Goal: Task Accomplishment & Management: Complete application form

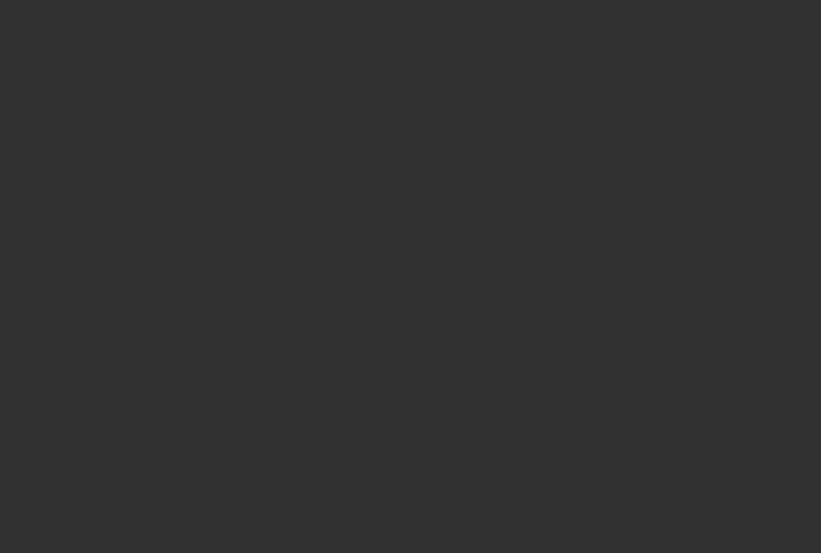
select select "0"
select select "2"
select select "0"
select select "6"
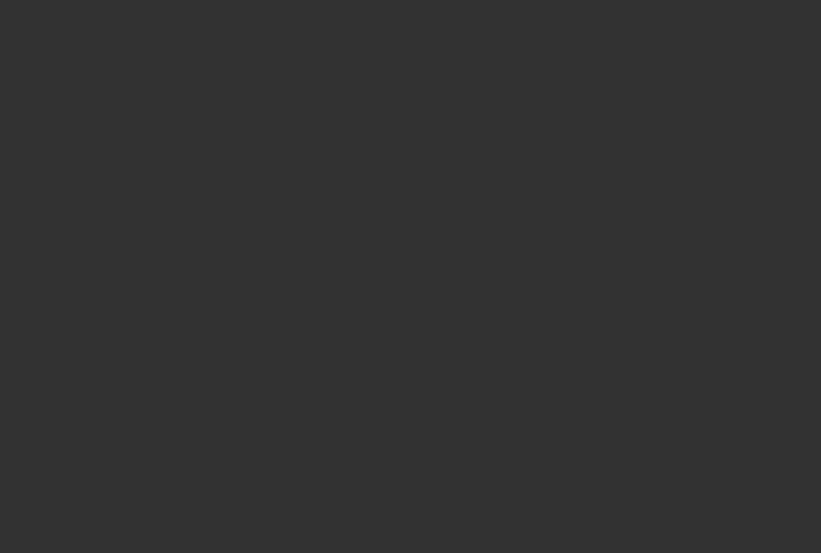
select select "0"
select select "2"
select select "0"
select select "6"
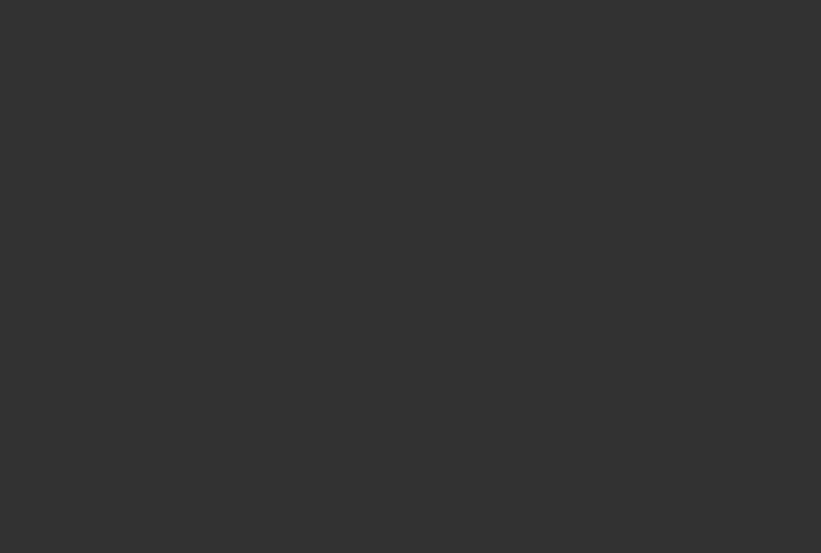
select select "0"
select select "2"
select select "0"
select select "6"
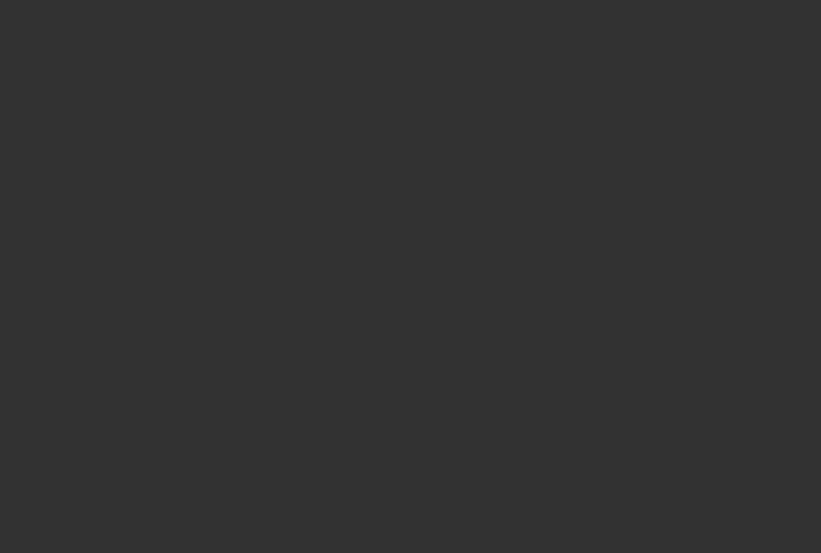
select select "0"
select select "2"
select select "0"
select select "6"
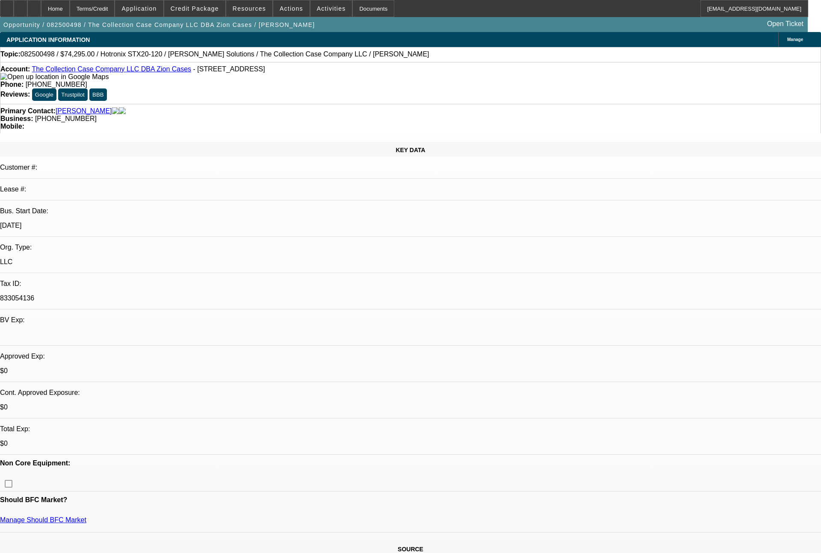
select select "0"
select select "2"
select select "0"
select select "2"
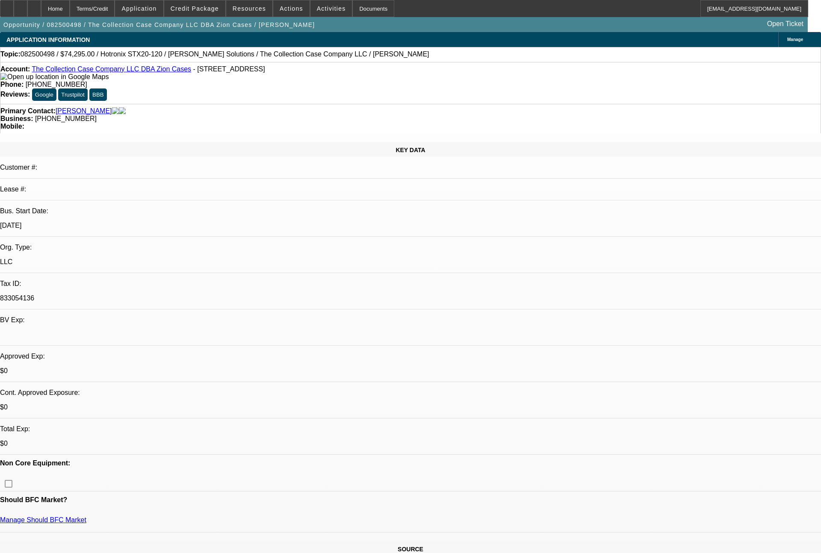
select select "0"
select select "2"
select select "0"
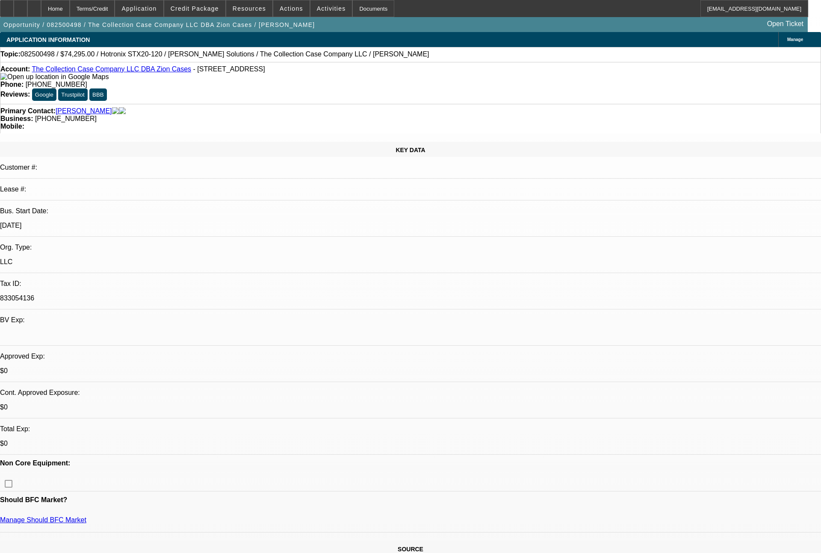
select select "2"
select select "0"
select select "1"
select select "2"
select select "6"
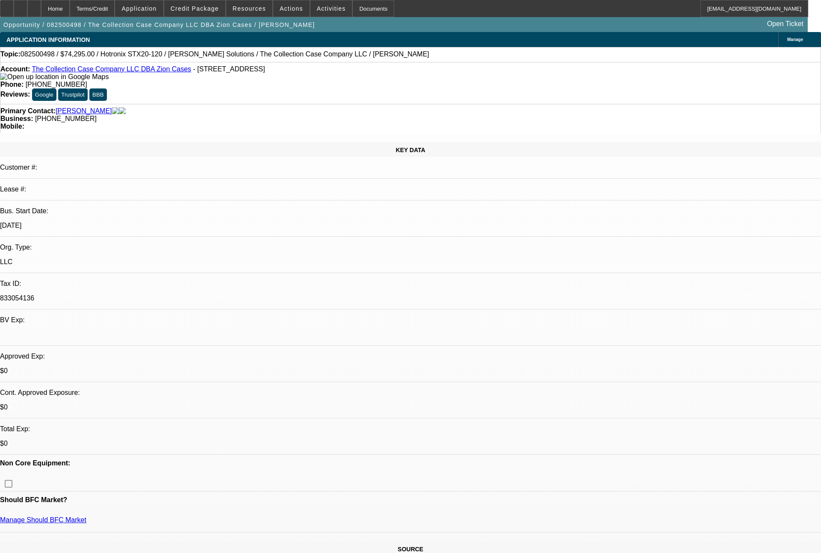
select select "1"
select select "2"
select select "6"
select select "1"
select select "2"
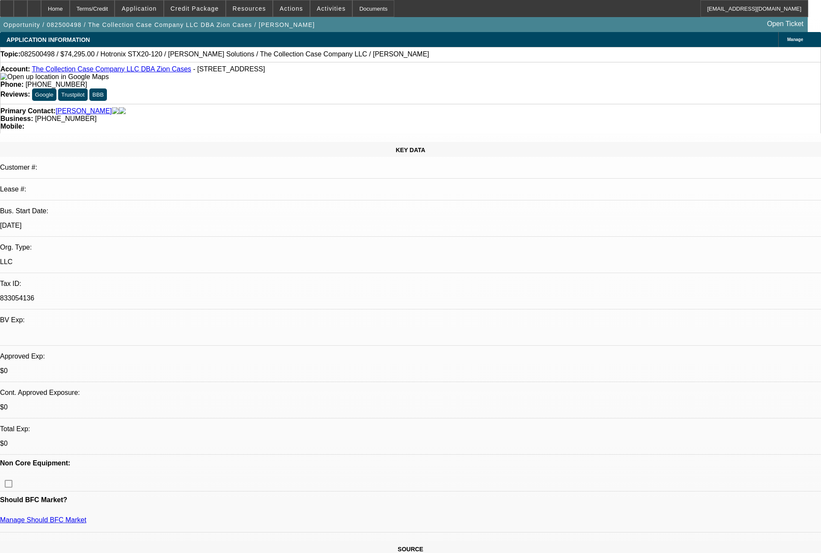
select select "6"
select select "1"
select select "2"
select select "6"
select select "0"
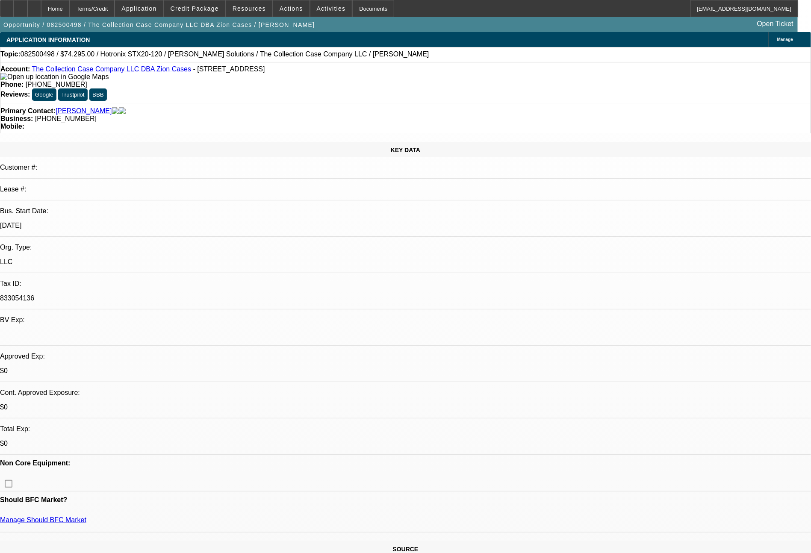
select select "2"
select select "0"
select select "6"
select select "0"
select select "2"
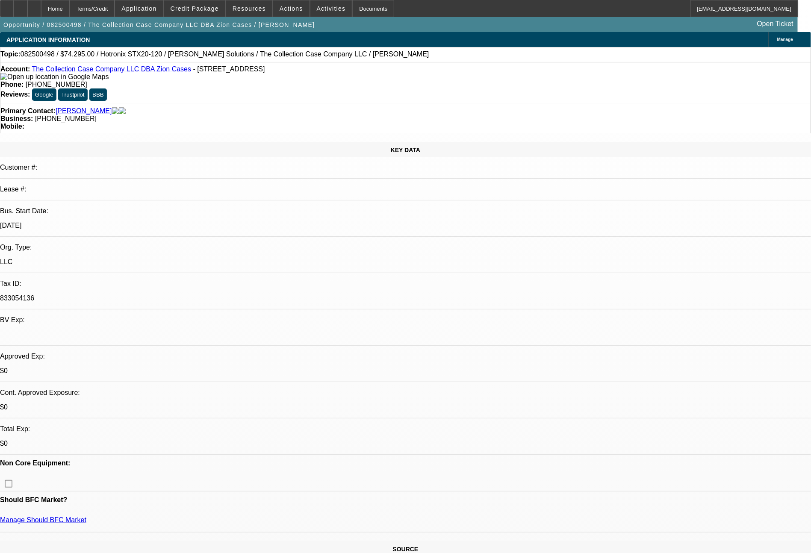
select select "0"
select select "6"
select select "0"
select select "2"
select select "0"
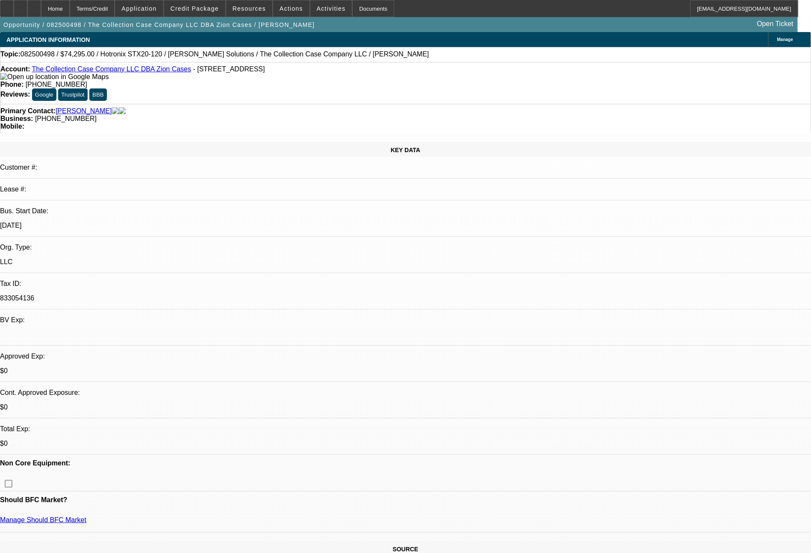
select select "6"
select select "0"
select select "2"
select select "0"
select select "6"
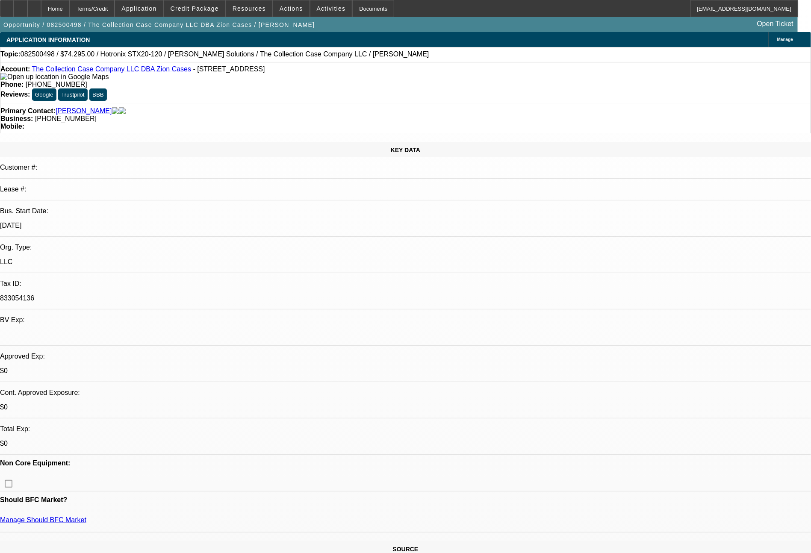
select select "2"
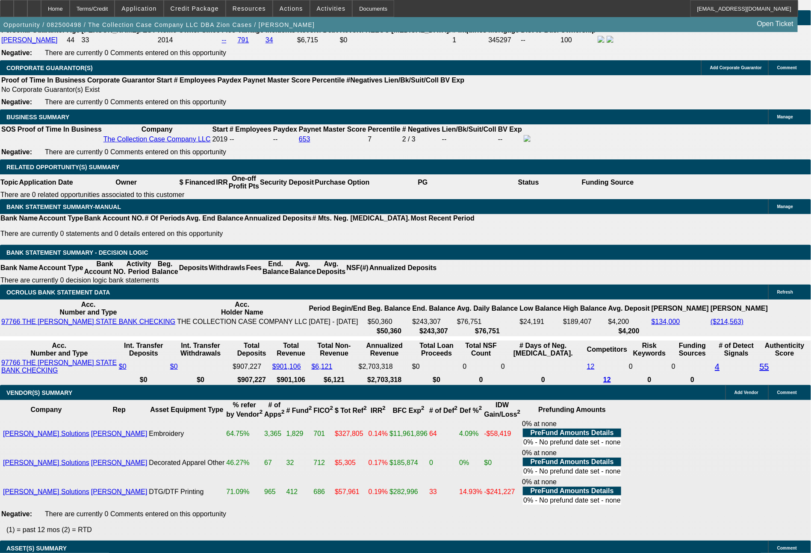
scroll to position [1430, 0]
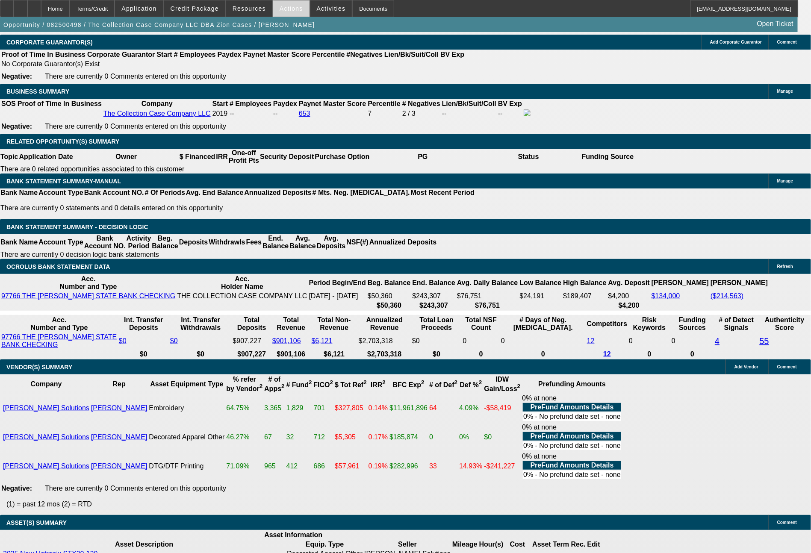
click at [290, 12] on span at bounding box center [291, 8] width 36 height 21
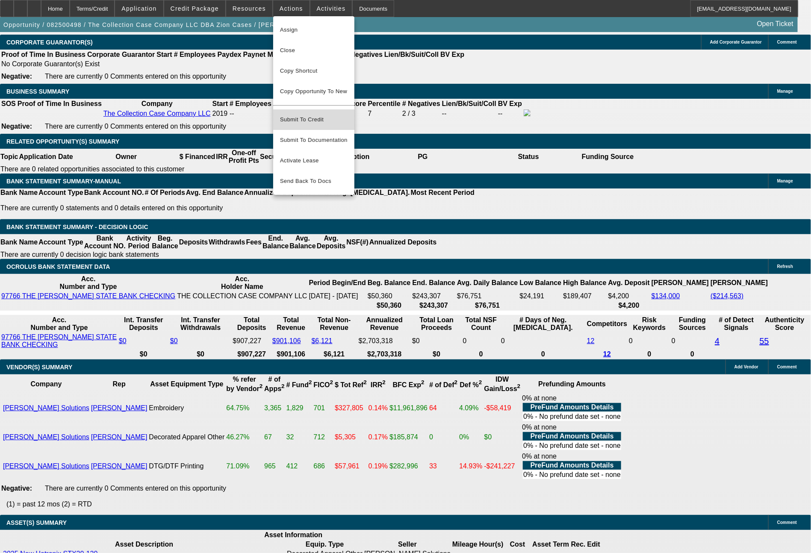
click at [310, 115] on span "Submit To Credit" at bounding box center [314, 120] width 68 height 10
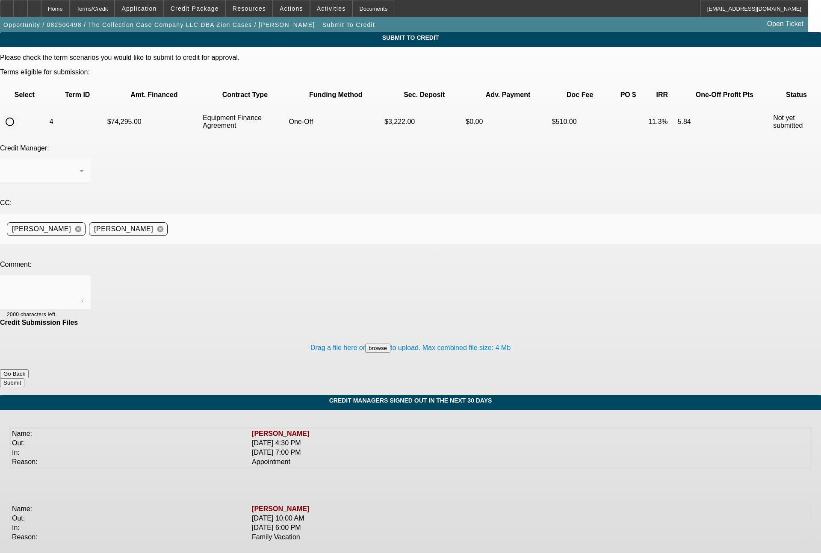
click at [18, 113] on input "radio" at bounding box center [9, 121] width 17 height 17
radio input "true"
click at [84, 282] on textarea at bounding box center [45, 292] width 77 height 21
paste textarea "The Collective Case Company LLC name is their legal business entity. They marke…"
type textarea "George - The Collective Case Company LLC name is their legal business entity. T…"
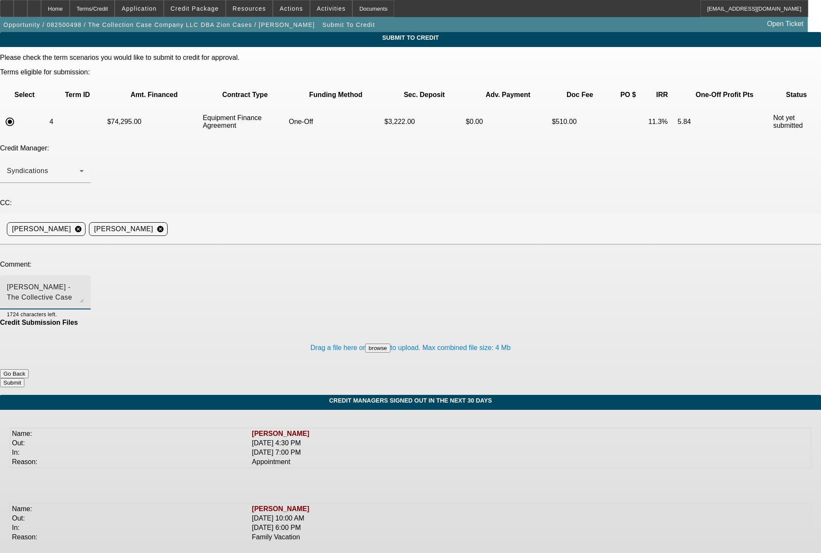
click at [24, 378] on button "Submit" at bounding box center [12, 382] width 24 height 9
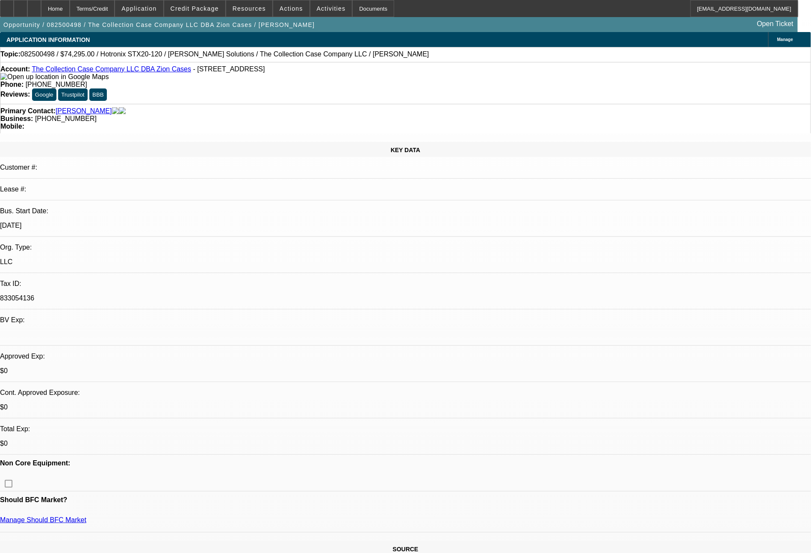
select select "0"
select select "2"
select select "0"
select select "6"
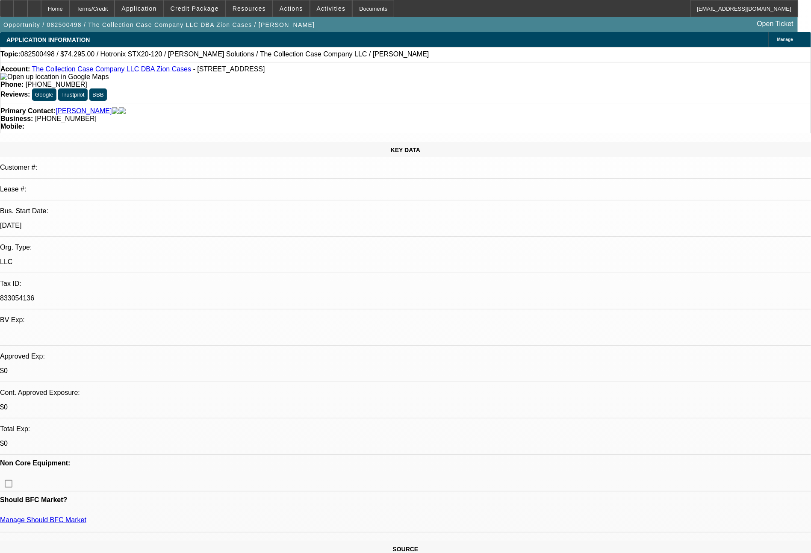
select select "0"
select select "2"
select select "0"
select select "6"
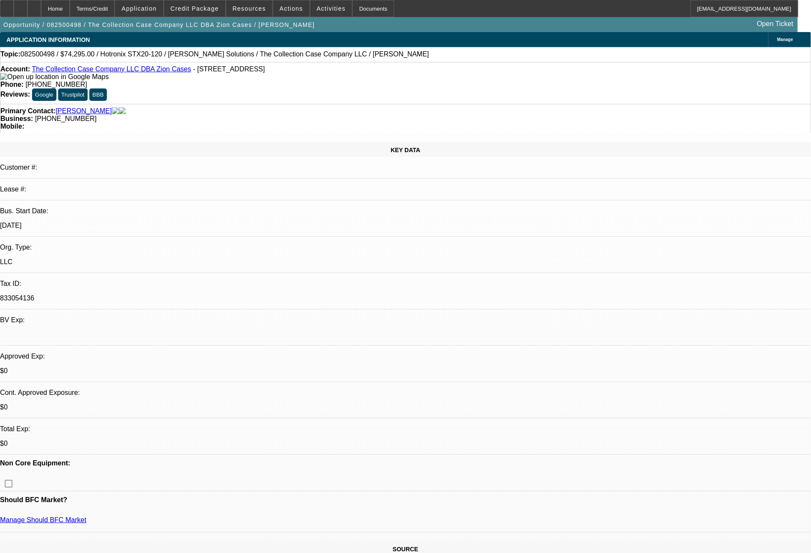
select select "0"
select select "2"
select select "0"
select select "6"
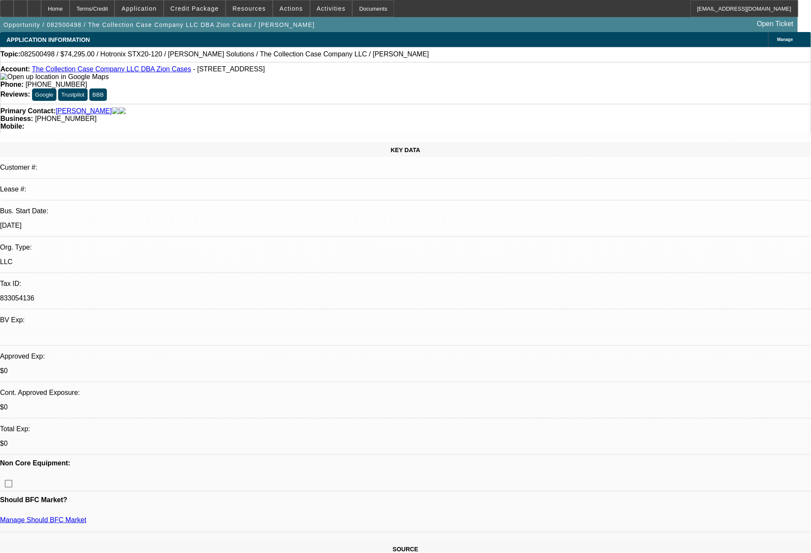
select select "0"
select select "2"
select select "0"
select select "6"
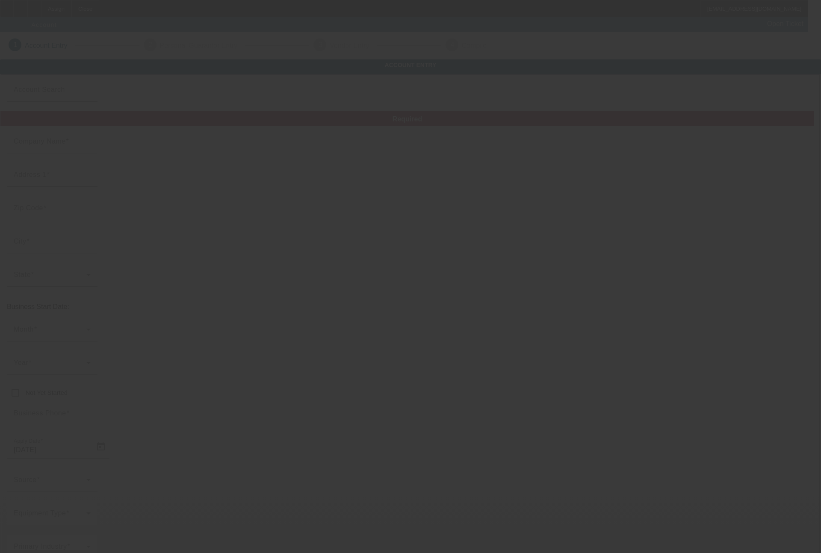
type input "Three Rivers Ranch, Incorporated"
type input "PO BOX 856"
type input "83420"
type input "Ashton"
type input "(208) 652-3750"
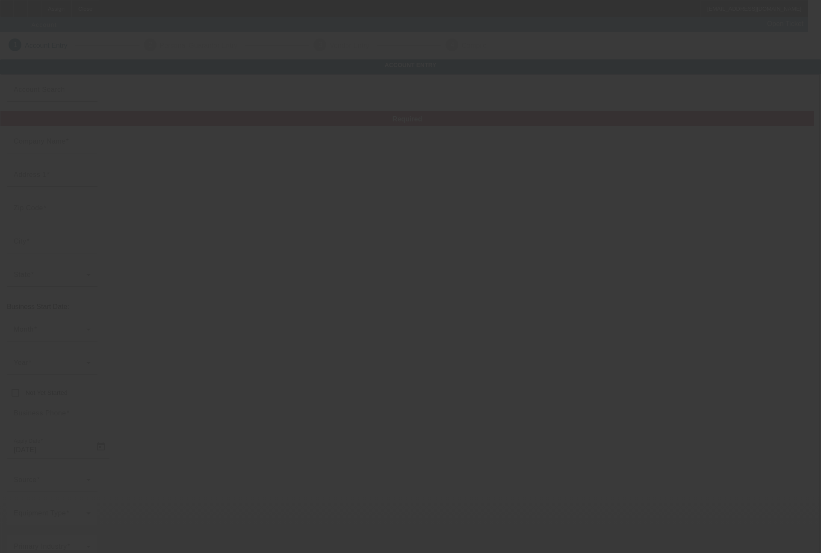
type input "chadtrr@gmail.com"
type input "Fremont"
type input "82-0372204"
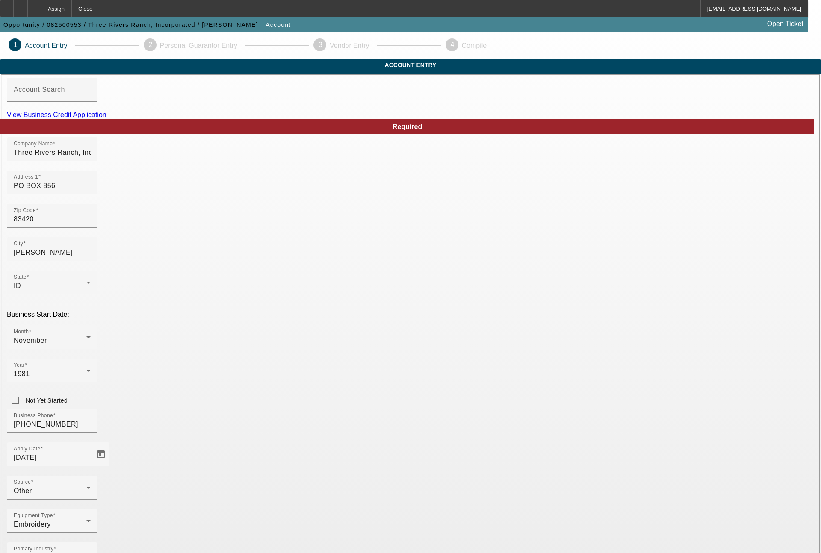
click at [106, 118] on link "View Business Credit Application" at bounding box center [57, 114] width 100 height 7
click at [14, 8] on div at bounding box center [7, 8] width 14 height 17
